Goal: Task Accomplishment & Management: Complete application form

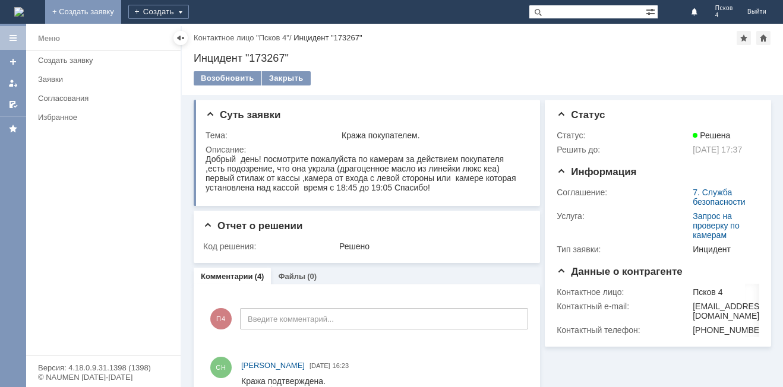
click at [121, 11] on link "+ Создать заявку" at bounding box center [83, 12] width 76 height 24
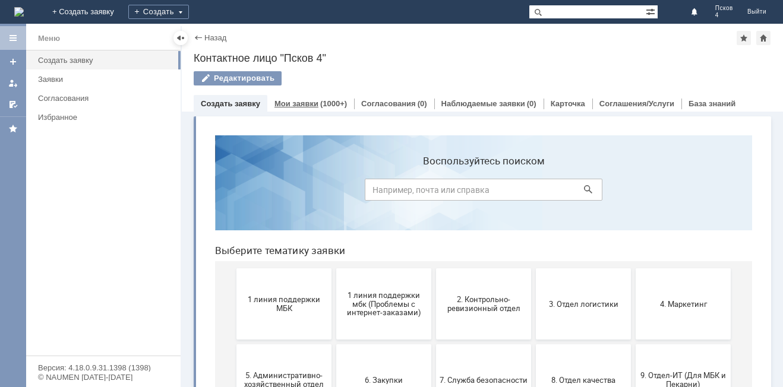
click at [284, 103] on link "Мои заявки" at bounding box center [296, 103] width 44 height 9
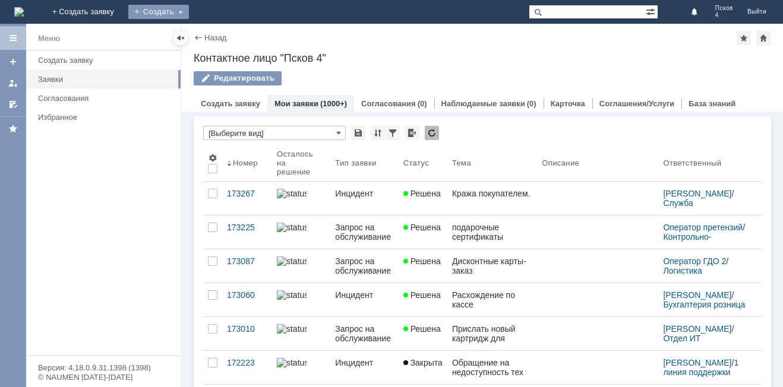
click at [189, 8] on div "Создать" at bounding box center [158, 12] width 61 height 14
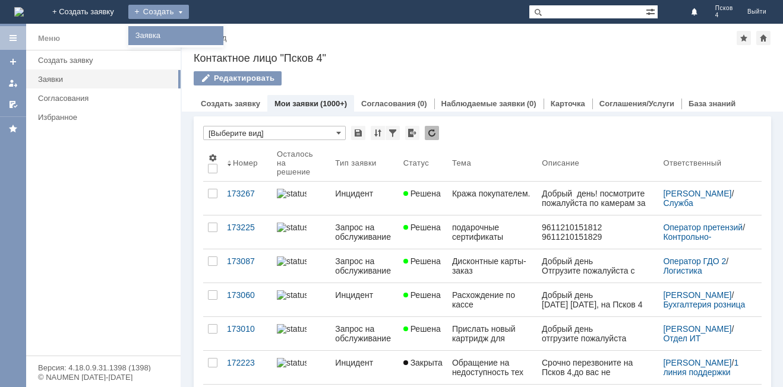
click at [221, 35] on link "Заявка" at bounding box center [176, 36] width 90 height 14
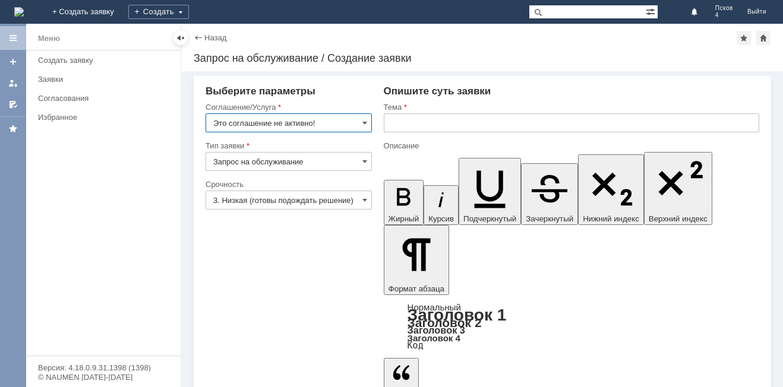
click at [361, 121] on input "Это соглашение не активно!" at bounding box center [288, 122] width 166 height 19
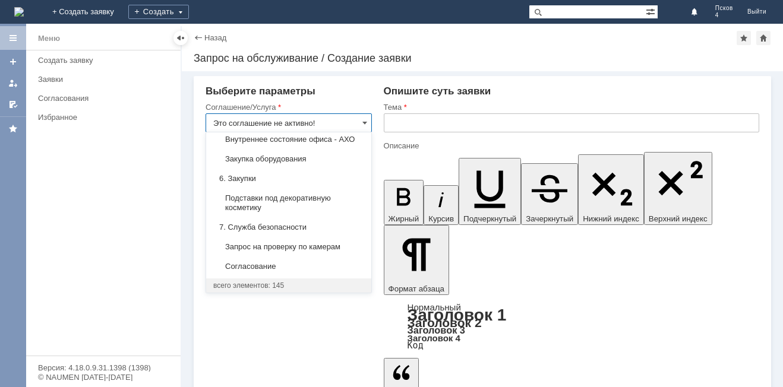
scroll to position [1019, 0]
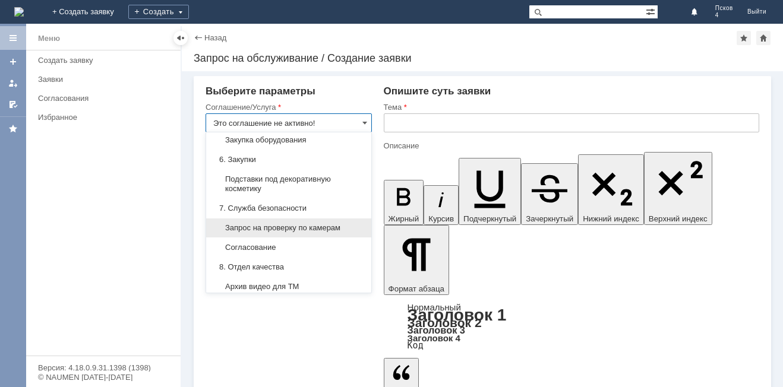
click at [300, 238] on div "Запрос на проверку по камерам" at bounding box center [288, 228] width 165 height 19
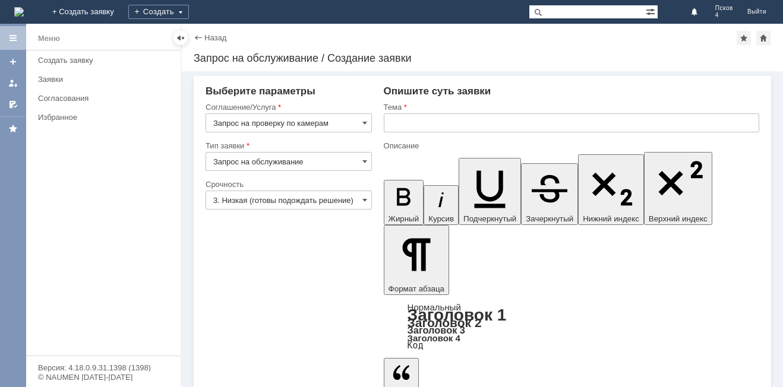
type input "Запрос на проверку по камерам"
click at [121, 9] on link "+ Создать заявку" at bounding box center [83, 12] width 76 height 24
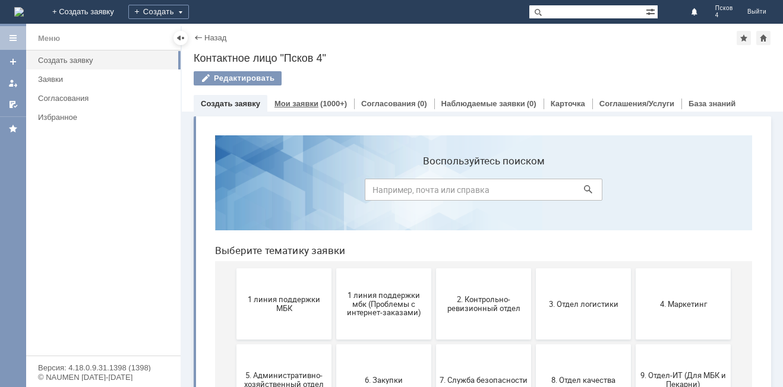
click at [302, 100] on link "Мои заявки" at bounding box center [296, 103] width 44 height 9
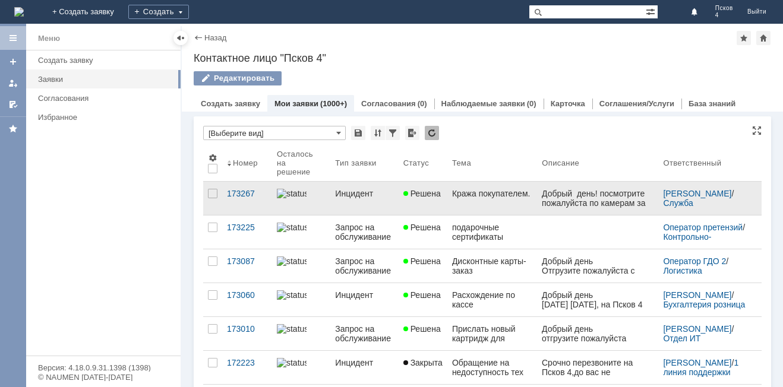
click at [425, 188] on link "Решена" at bounding box center [423, 198] width 49 height 33
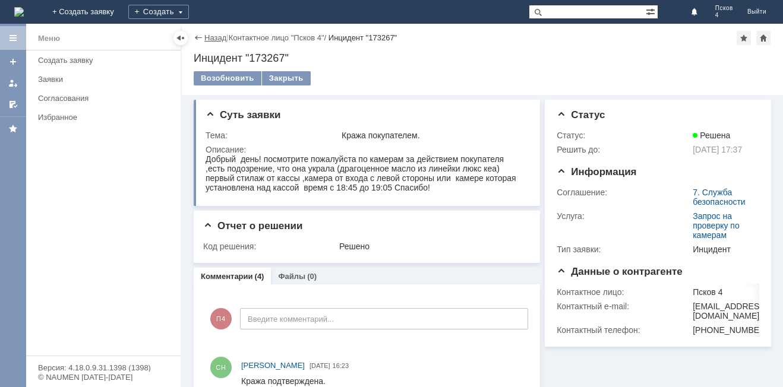
click at [215, 38] on link "Назад" at bounding box center [215, 37] width 22 height 9
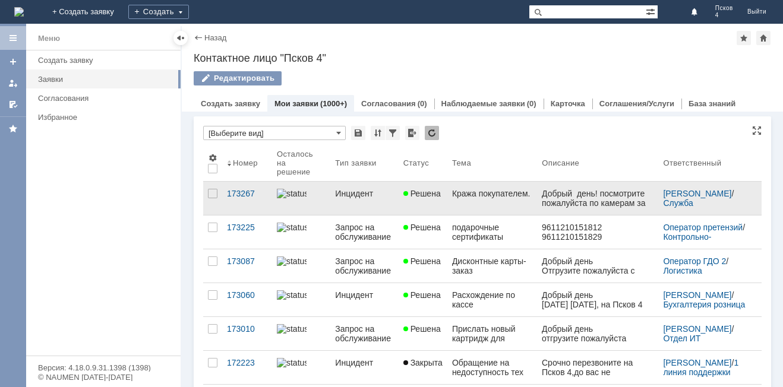
click at [359, 188] on link "Инцидент" at bounding box center [364, 198] width 68 height 33
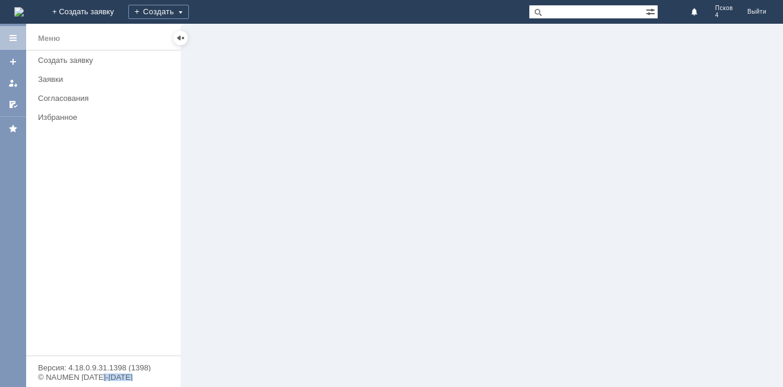
click at [359, 188] on div at bounding box center [482, 205] width 601 height 363
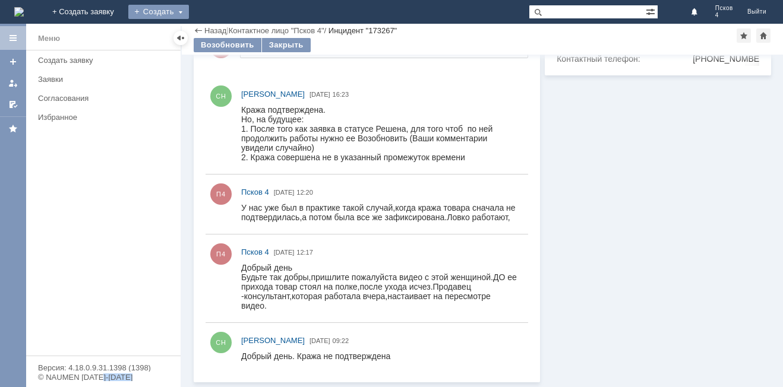
click at [189, 10] on div "Создать" at bounding box center [158, 12] width 61 height 14
click at [221, 36] on link "Заявка" at bounding box center [176, 36] width 90 height 14
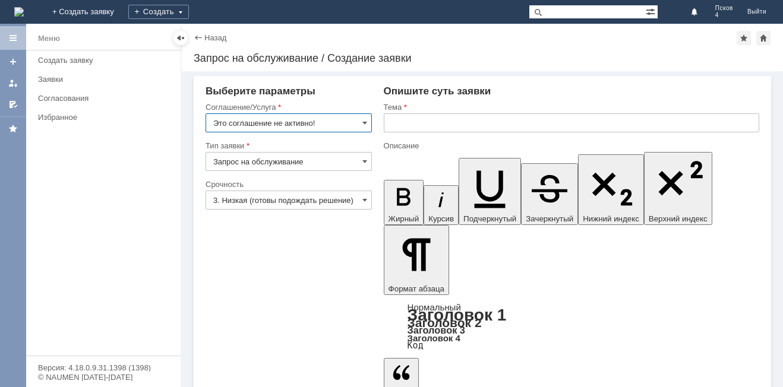
click at [355, 122] on input "Это соглашение не активно!" at bounding box center [288, 122] width 166 height 19
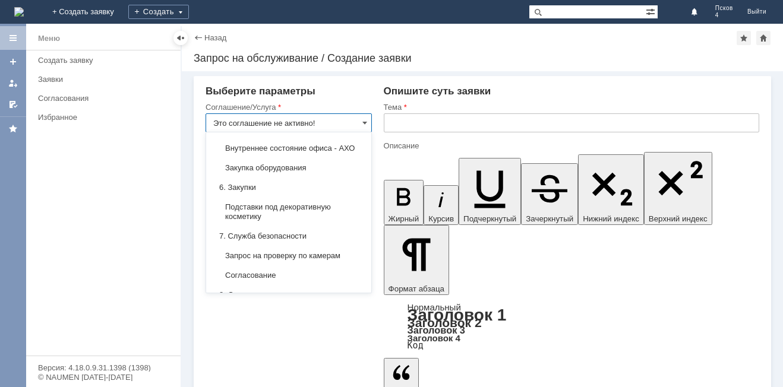
scroll to position [1051, 0]
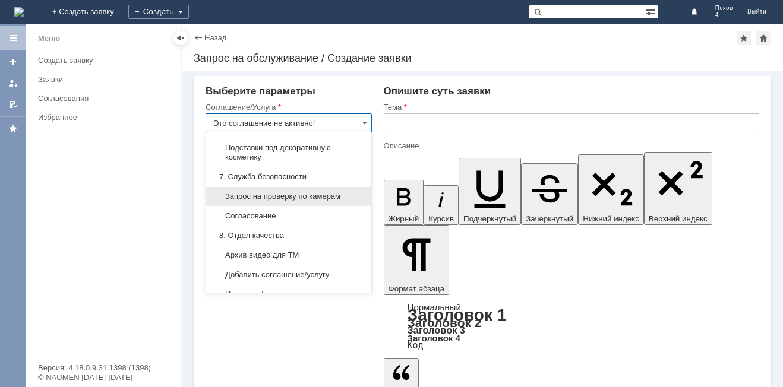
click at [279, 201] on span "Запрос на проверку по камерам" at bounding box center [288, 197] width 151 height 10
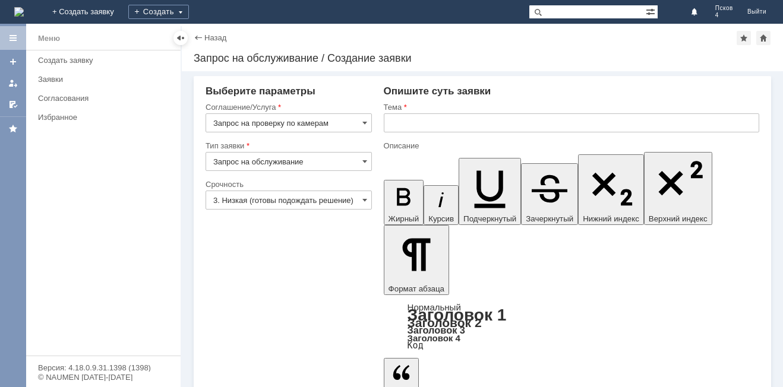
type input "Запрос на проверку по камерам"
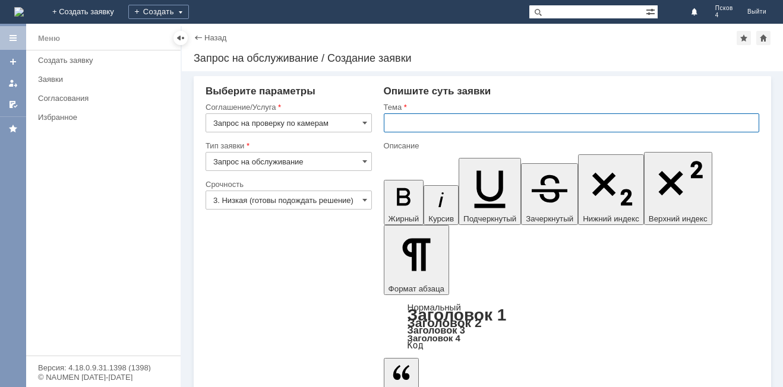
click at [397, 123] on input "text" at bounding box center [571, 122] width 375 height 19
type input "Запрос на проверку по камерам"
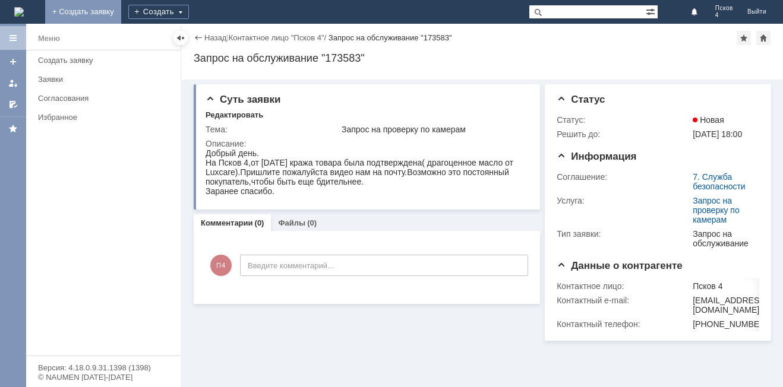
click at [121, 10] on link "+ Создать заявку" at bounding box center [83, 12] width 76 height 24
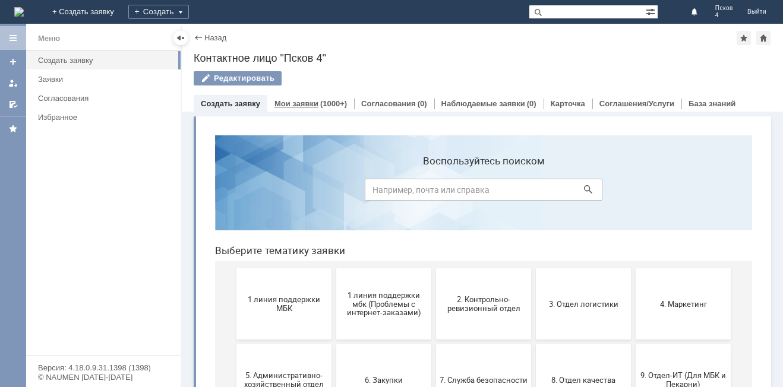
click at [309, 105] on link "Мои заявки" at bounding box center [296, 103] width 44 height 9
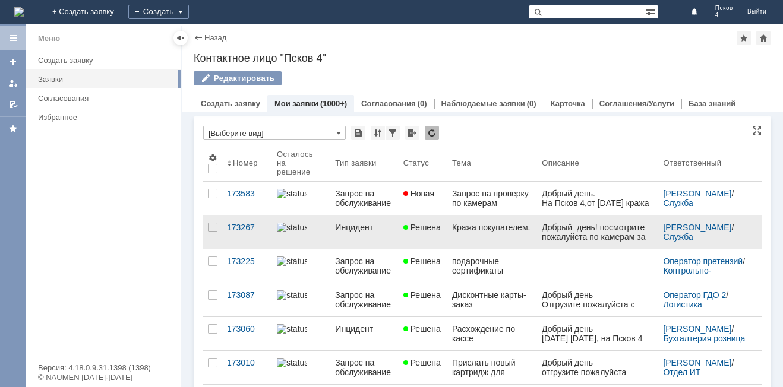
click at [381, 227] on div "Инцидент" at bounding box center [364, 228] width 58 height 10
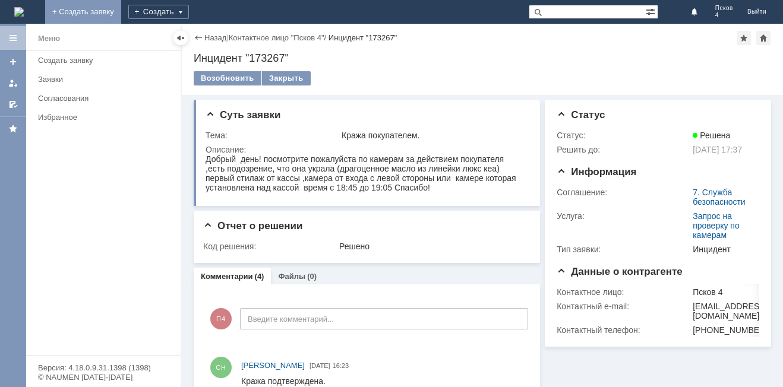
click at [121, 12] on link "+ Создать заявку" at bounding box center [83, 12] width 76 height 24
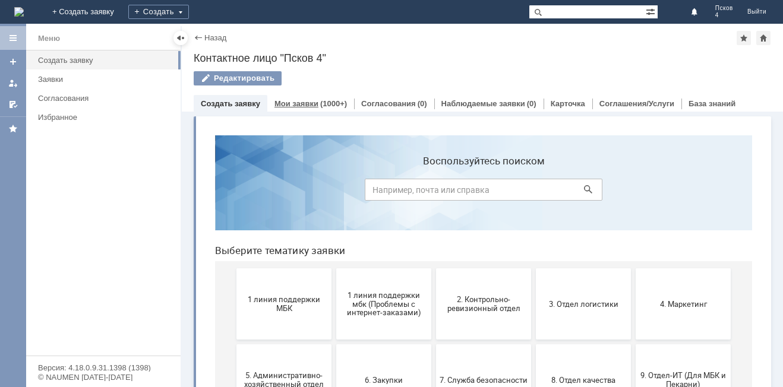
click at [308, 99] on div "Мои заявки (1000+)" at bounding box center [310, 103] width 87 height 17
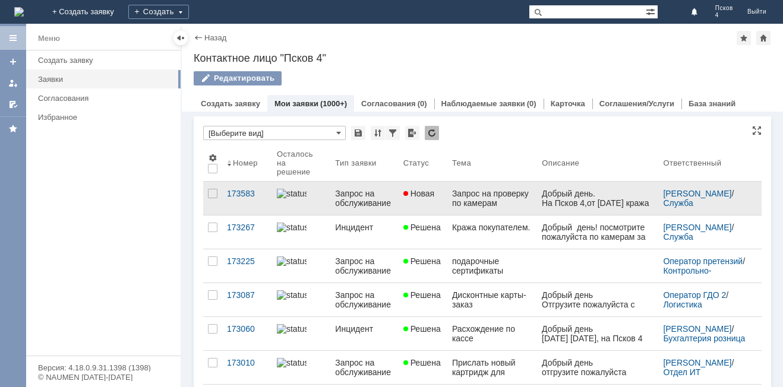
click at [381, 195] on div "Запрос на обслуживание" at bounding box center [364, 198] width 58 height 19
